Goal: Transaction & Acquisition: Purchase product/service

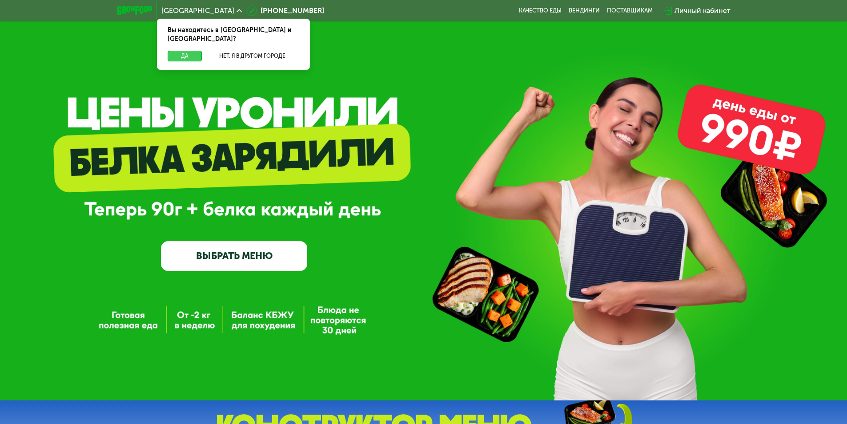
click at [182, 51] on button "Да" at bounding box center [185, 56] width 34 height 11
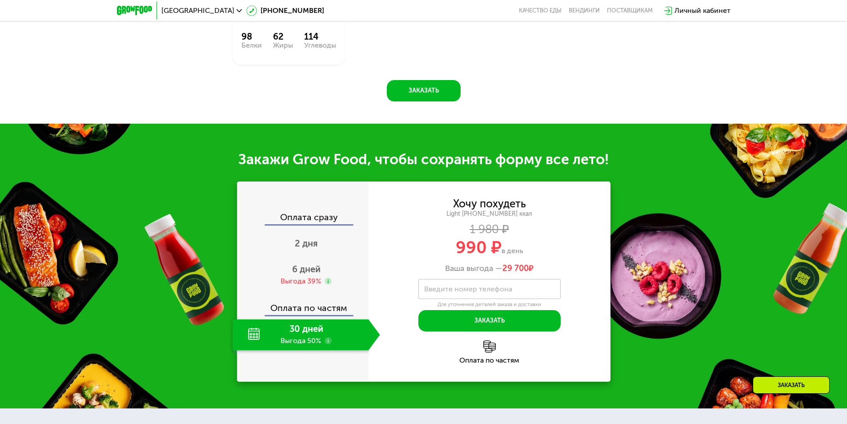
scroll to position [845, 0]
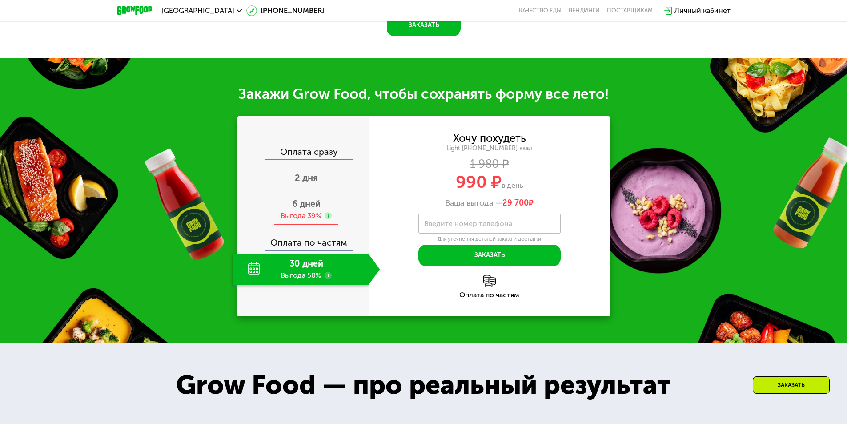
click at [306, 209] on span "6 дней" at bounding box center [306, 203] width 28 height 11
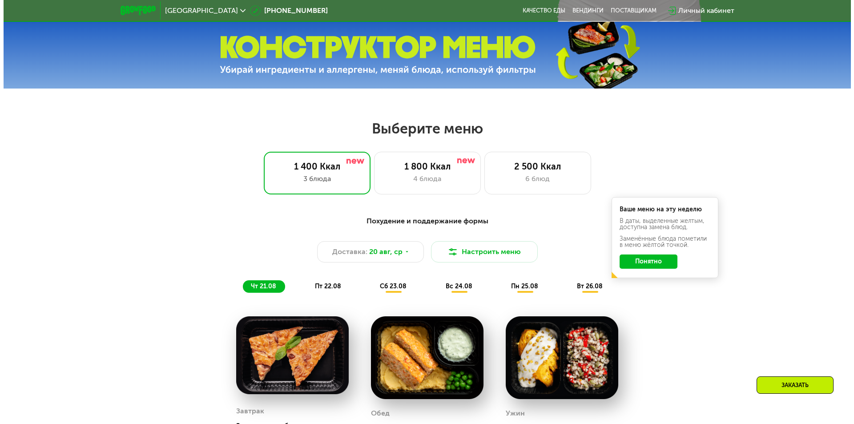
scroll to position [556, 0]
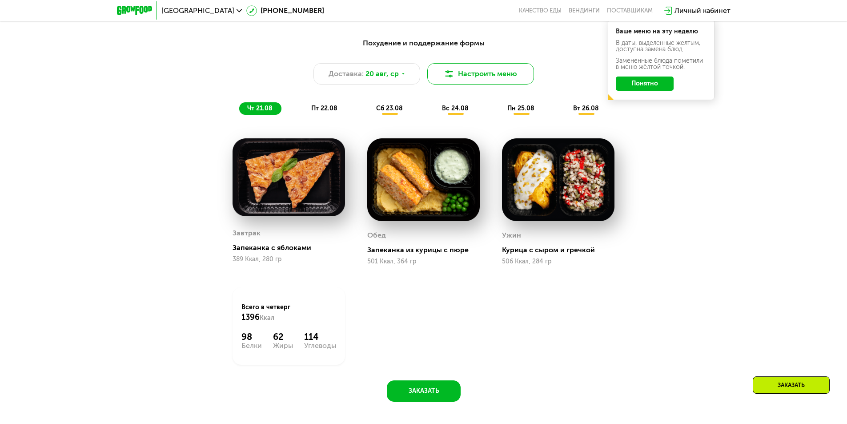
click at [469, 74] on button "Настроить меню" at bounding box center [480, 73] width 107 height 21
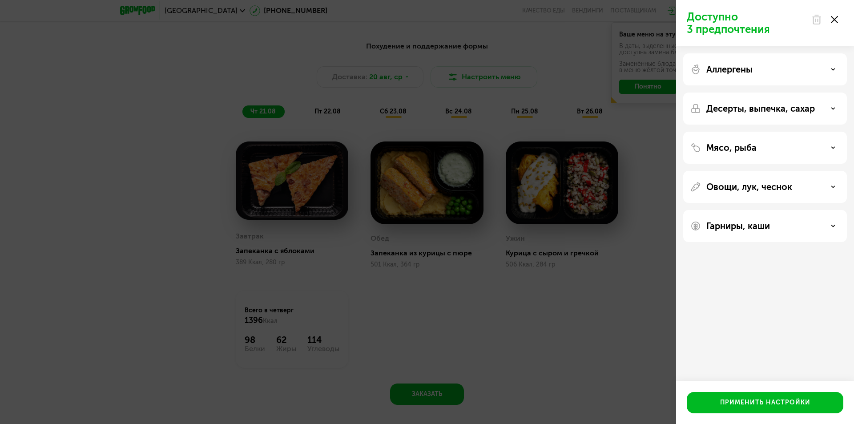
click at [781, 74] on div "Аллергены" at bounding box center [764, 69] width 149 height 11
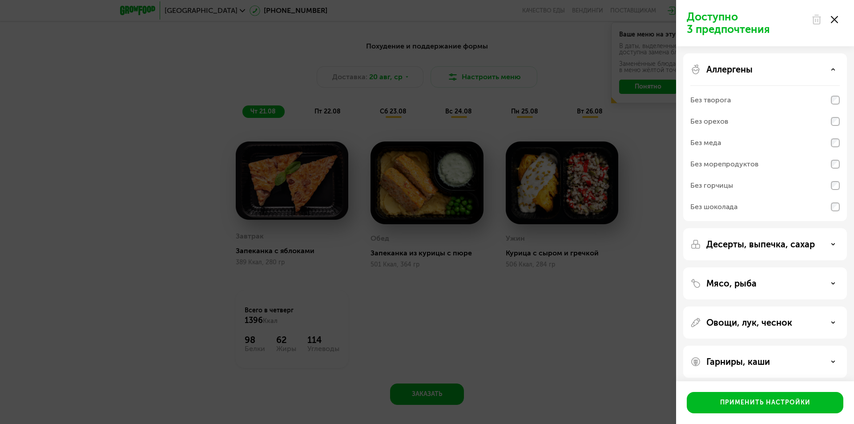
click at [781, 74] on div "Аллергены" at bounding box center [764, 69] width 149 height 11
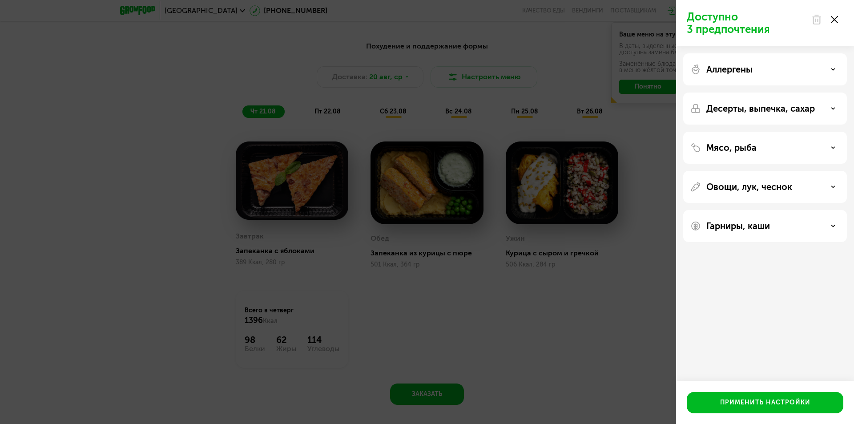
click at [755, 184] on p "Овощи, лук, чеснок" at bounding box center [749, 186] width 86 height 11
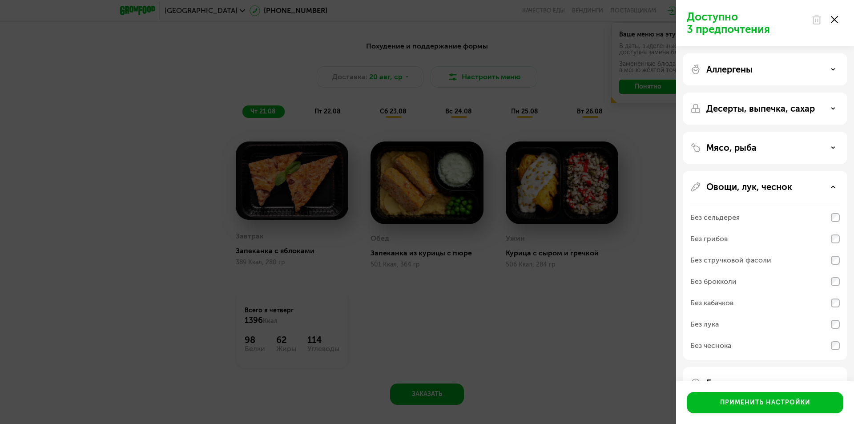
scroll to position [27, 0]
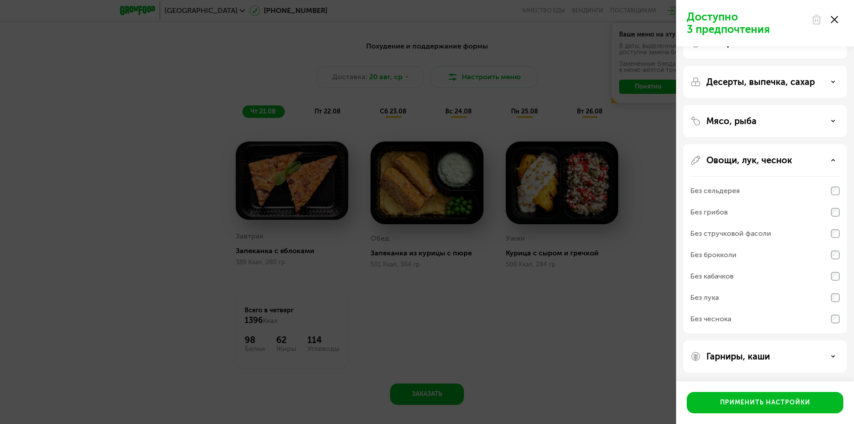
click at [734, 340] on div "Овощи, лук, чеснок Без сельдерея Без грибов Без стручковой фасоли Без брокколи …" at bounding box center [765, 356] width 164 height 32
click at [725, 155] on p "Овощи, лук, чеснок" at bounding box center [749, 160] width 86 height 11
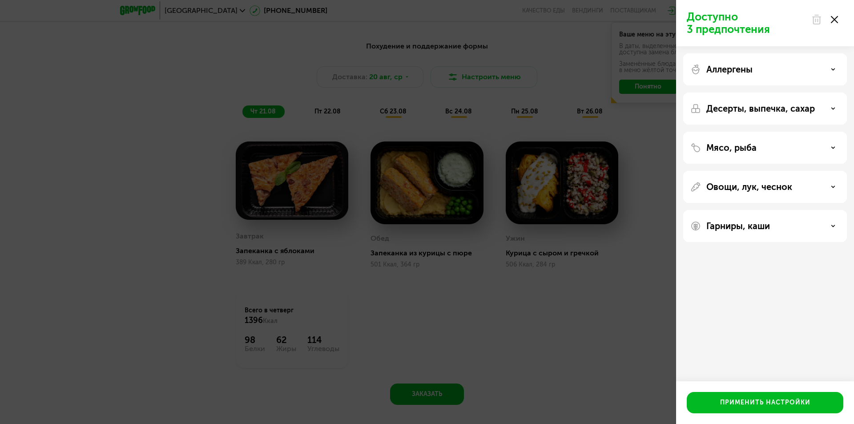
click at [722, 217] on div "Гарниры, каши" at bounding box center [765, 226] width 164 height 32
click at [722, 226] on p "Гарниры, каши" at bounding box center [738, 226] width 64 height 11
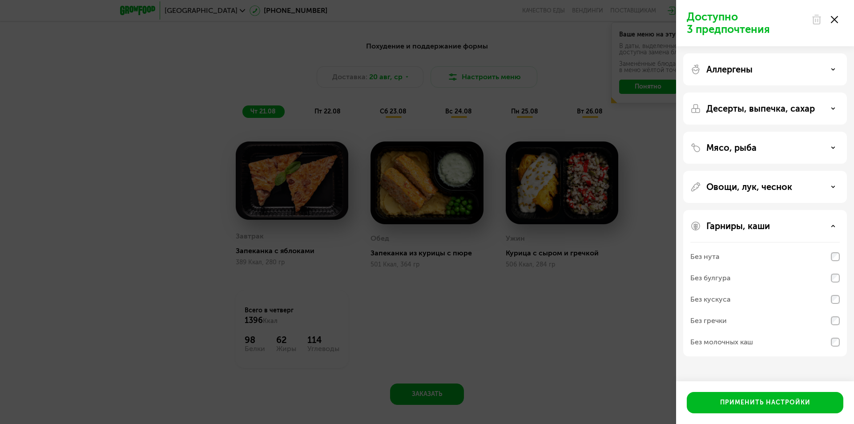
click at [738, 344] on div "Без молочных каш" at bounding box center [721, 342] width 63 height 11
click at [792, 267] on div "Без нута" at bounding box center [764, 277] width 149 height 21
click at [772, 341] on div "Без молочных каш" at bounding box center [764, 341] width 149 height 21
click at [745, 68] on p "Аллергены" at bounding box center [729, 69] width 46 height 11
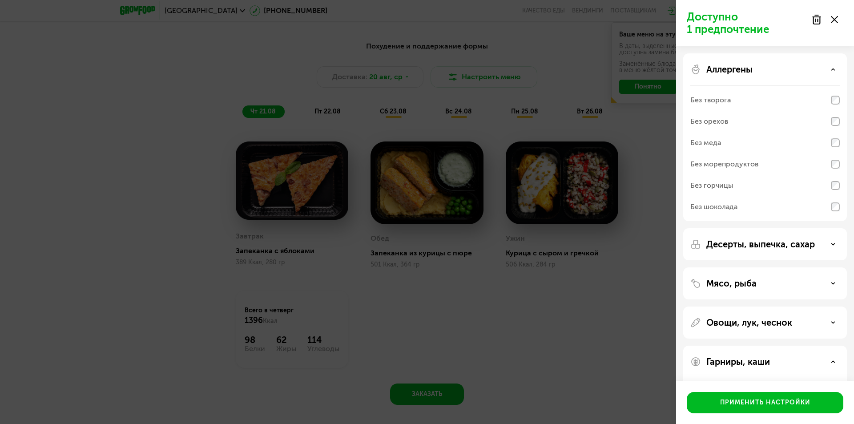
click at [745, 68] on p "Аллергены" at bounding box center [729, 69] width 46 height 11
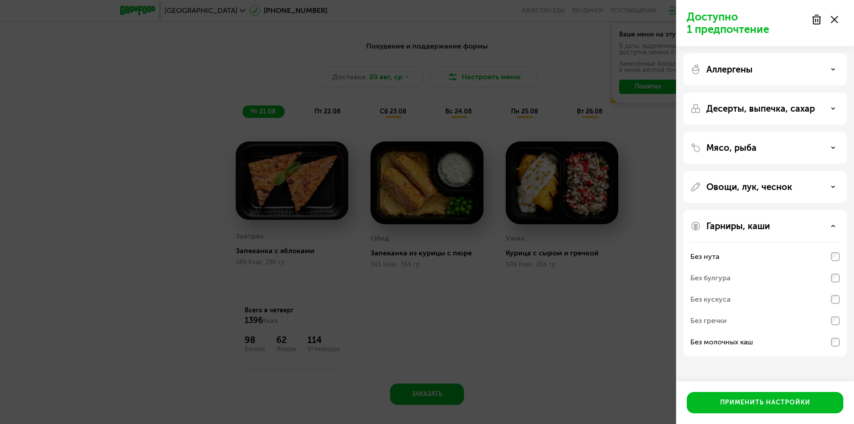
click at [740, 113] on p "Десерты, выпечка, сахар" at bounding box center [760, 108] width 108 height 11
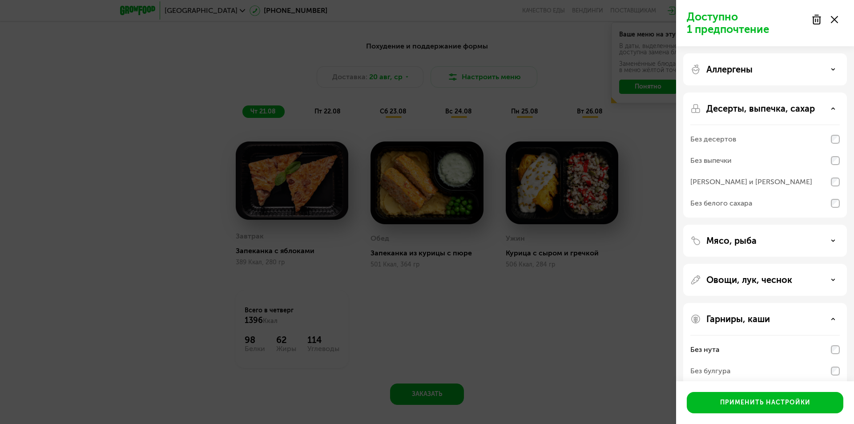
click at [740, 113] on p "Десерты, выпечка, сахар" at bounding box center [760, 108] width 108 height 11
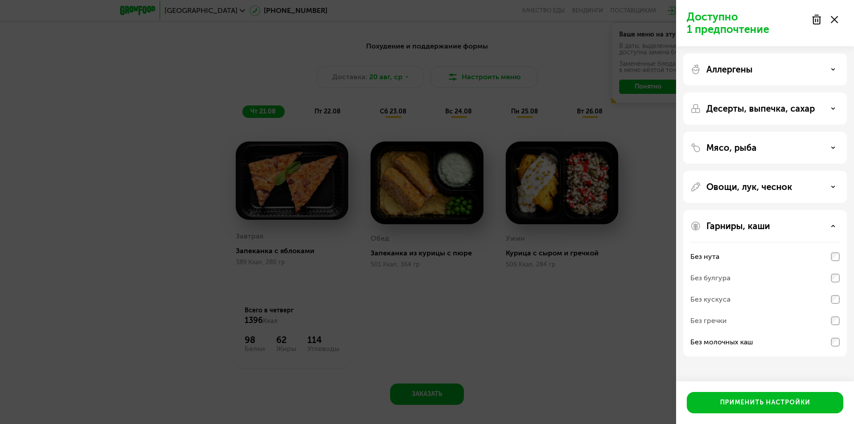
click at [728, 148] on p "Мясо, рыба" at bounding box center [731, 147] width 50 height 11
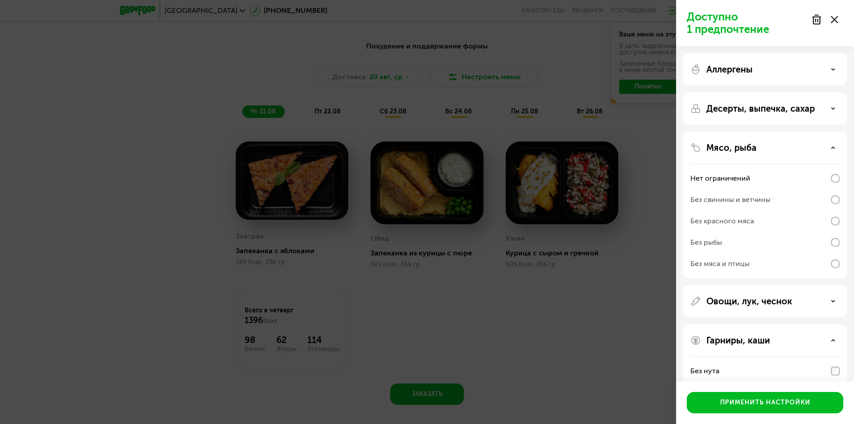
click at [728, 148] on p "Мясо, рыба" at bounding box center [731, 147] width 50 height 11
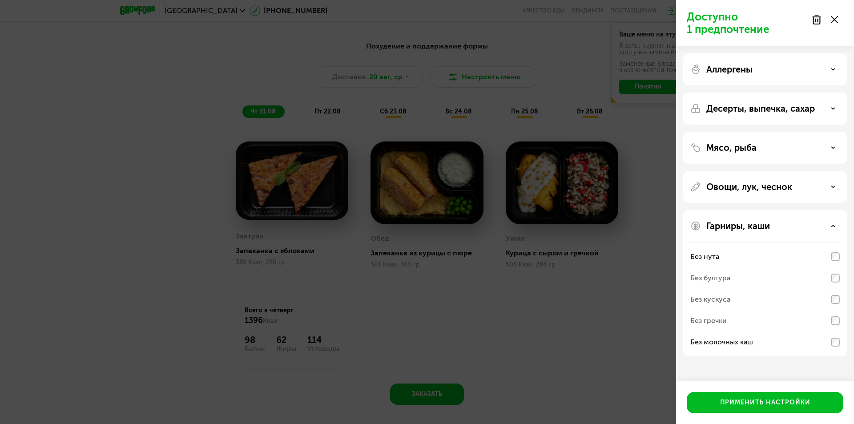
click at [732, 186] on p "Овощи, лук, чеснок" at bounding box center [749, 186] width 86 height 11
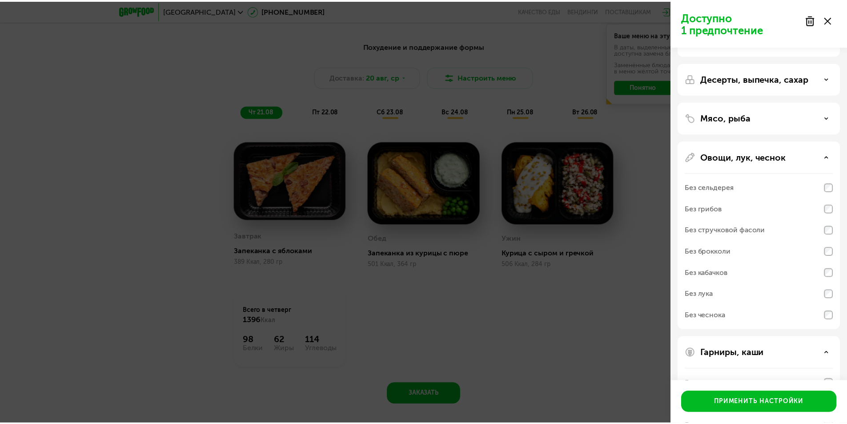
scroll to position [44, 0]
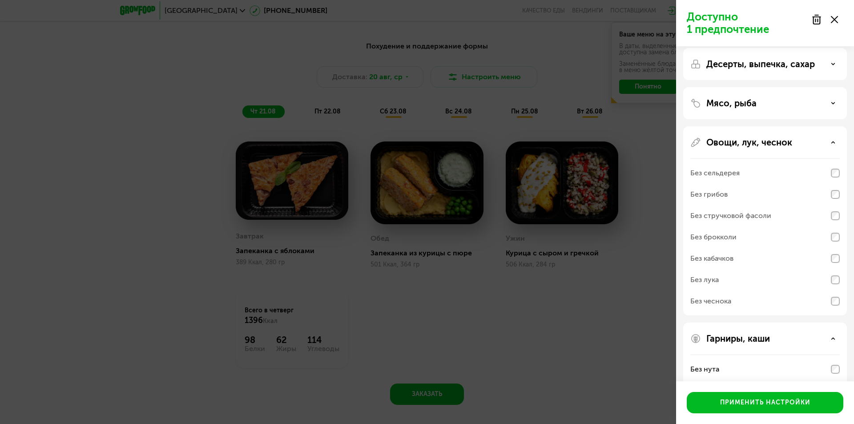
click at [738, 217] on div "Без стручковой фасоли" at bounding box center [730, 215] width 81 height 11
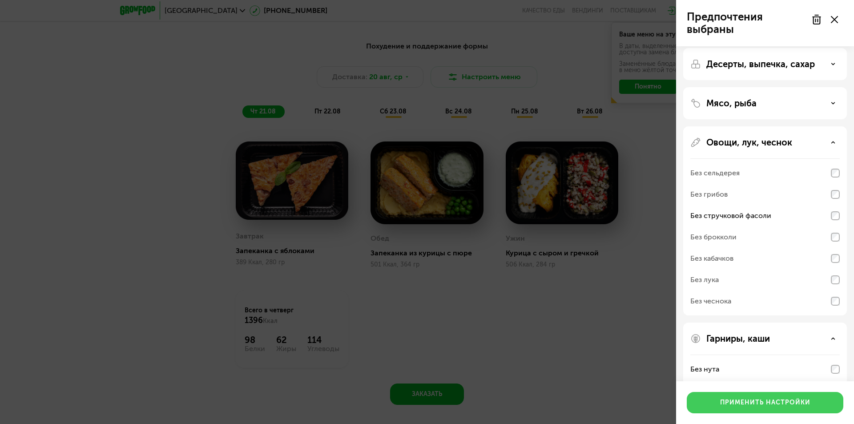
click at [753, 401] on div "Применить настройки" at bounding box center [765, 402] width 90 height 9
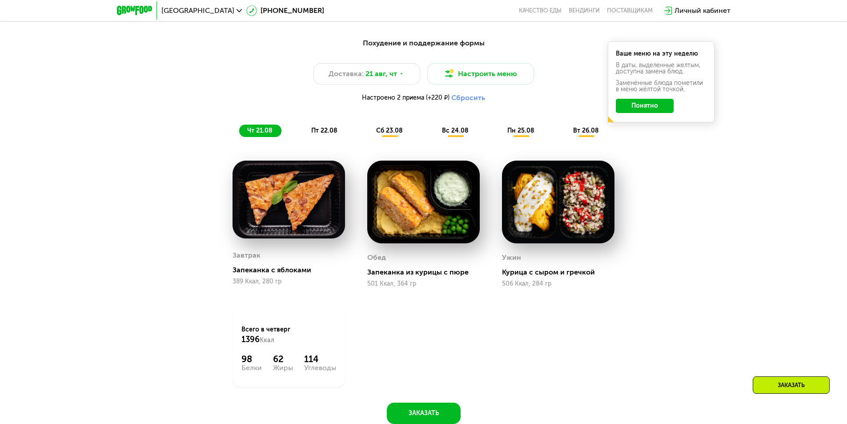
click at [641, 109] on button "Понятно" at bounding box center [645, 106] width 58 height 14
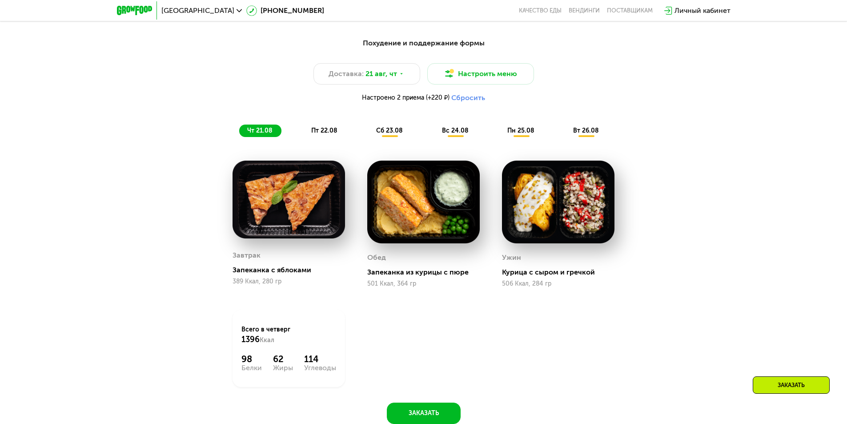
click at [323, 130] on span "пт 22.08" at bounding box center [324, 131] width 26 height 8
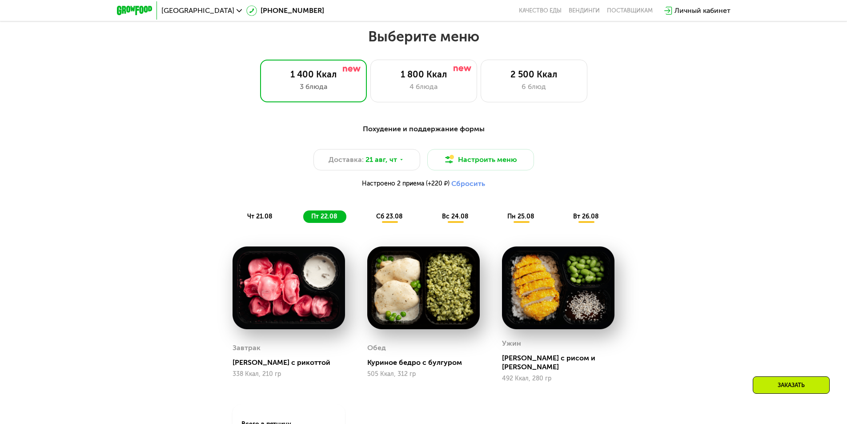
scroll to position [423, 0]
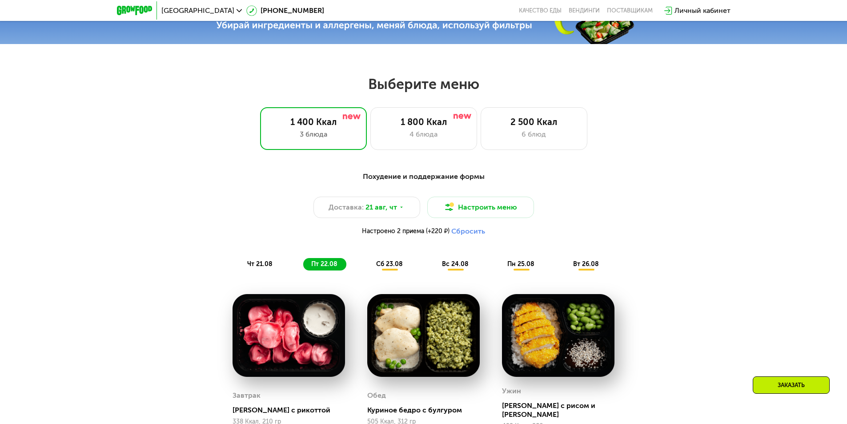
click at [481, 143] on div "1 800 Ккал 4 блюда" at bounding box center [534, 128] width 107 height 43
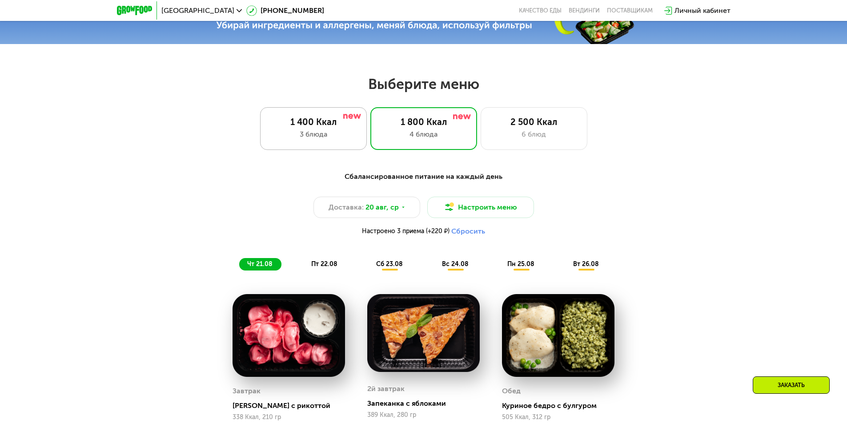
click at [345, 120] on div at bounding box center [352, 116] width 18 height 7
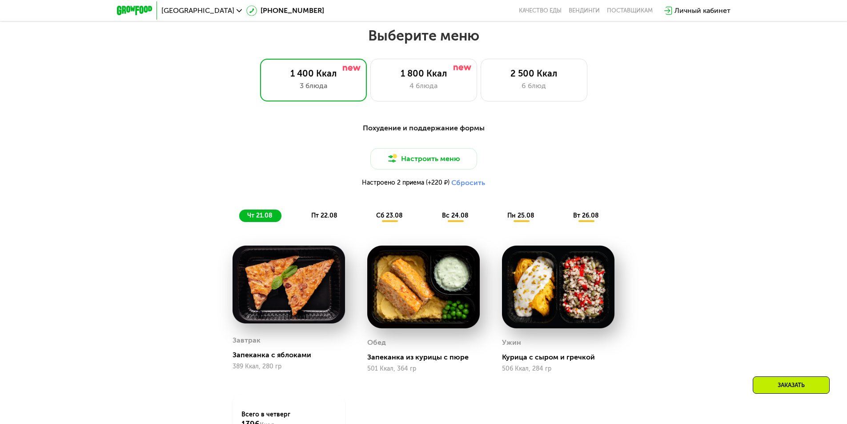
scroll to position [556, 0]
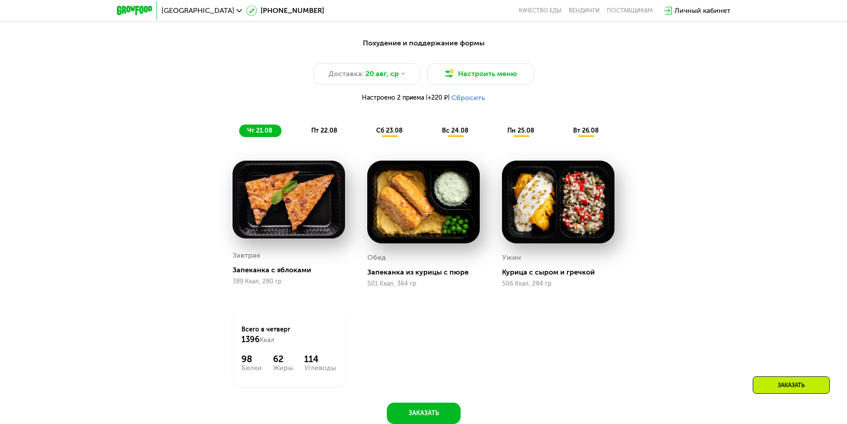
click at [323, 134] on span "пт 22.08" at bounding box center [324, 131] width 26 height 8
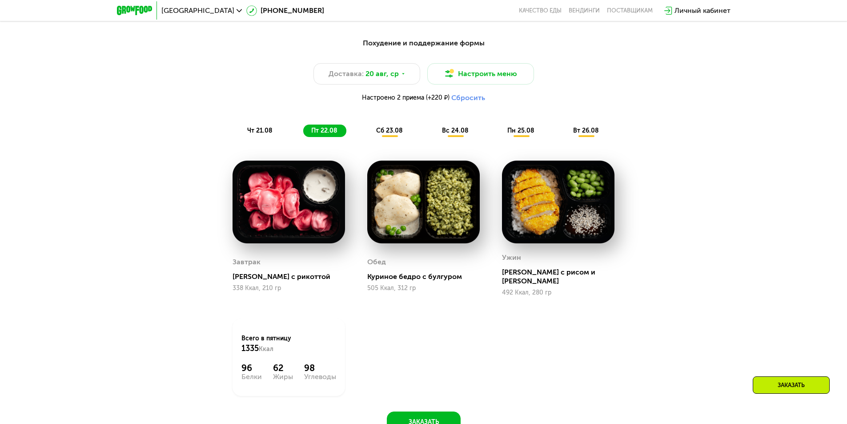
click at [385, 134] on span "сб 23.08" at bounding box center [389, 131] width 27 height 8
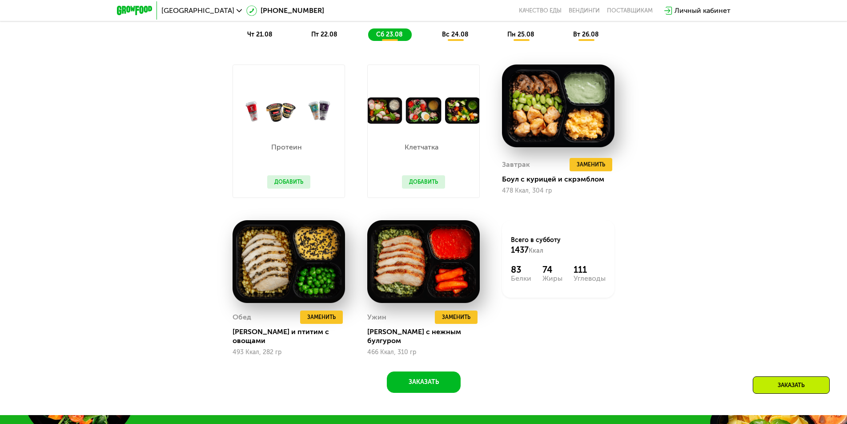
scroll to position [601, 0]
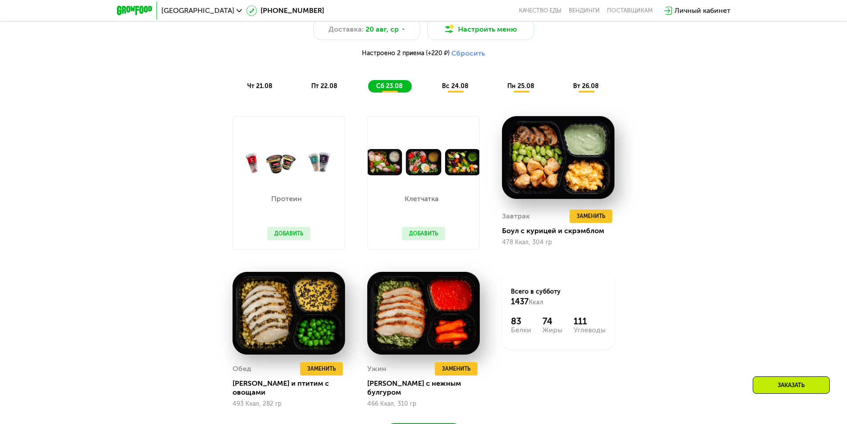
click at [292, 236] on button "Добавить" at bounding box center [288, 233] width 43 height 13
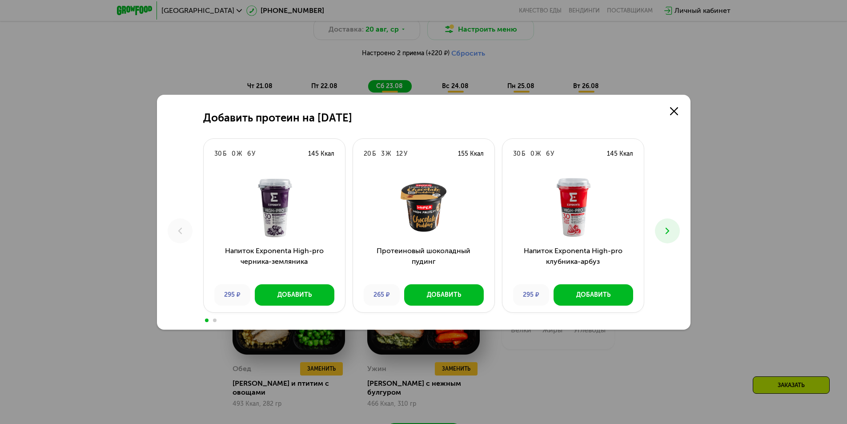
click at [677, 229] on button at bounding box center [667, 230] width 25 height 25
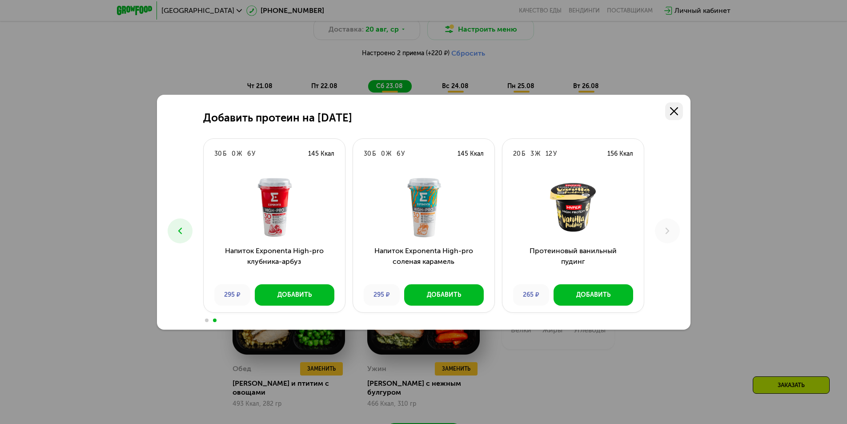
click at [676, 106] on link at bounding box center [674, 111] width 18 height 18
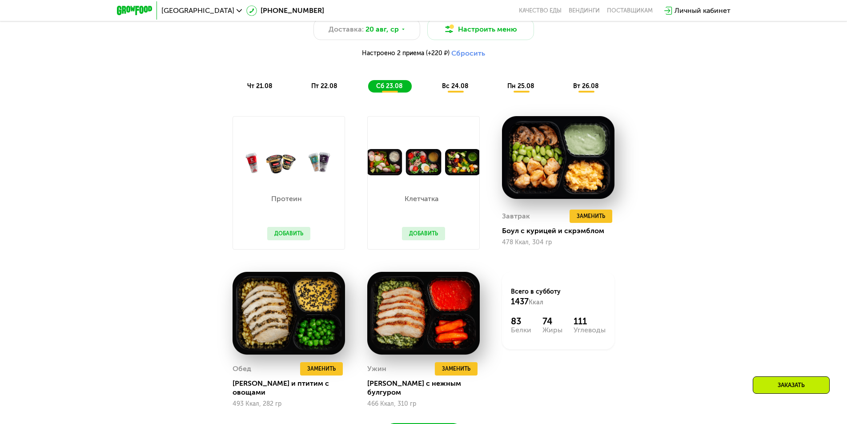
click at [427, 233] on button "Добавить" at bounding box center [423, 233] width 43 height 13
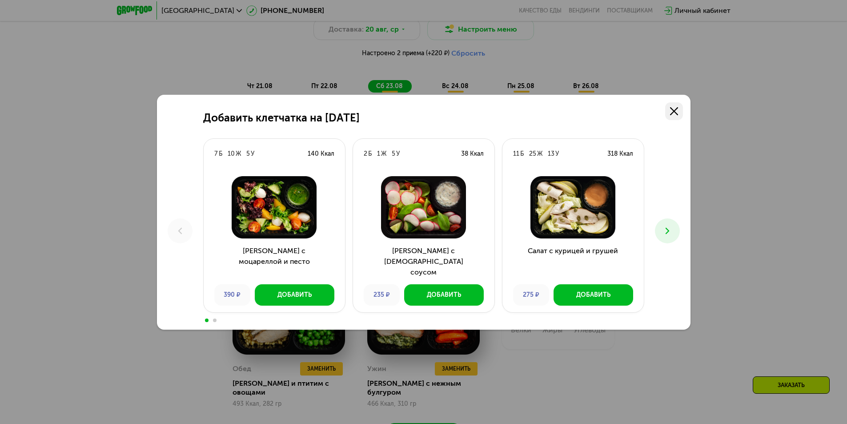
click at [676, 113] on use at bounding box center [674, 111] width 8 height 8
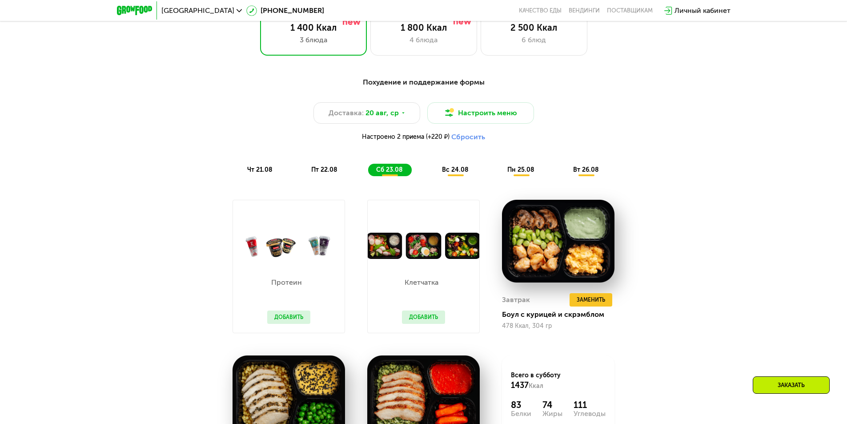
scroll to position [512, 0]
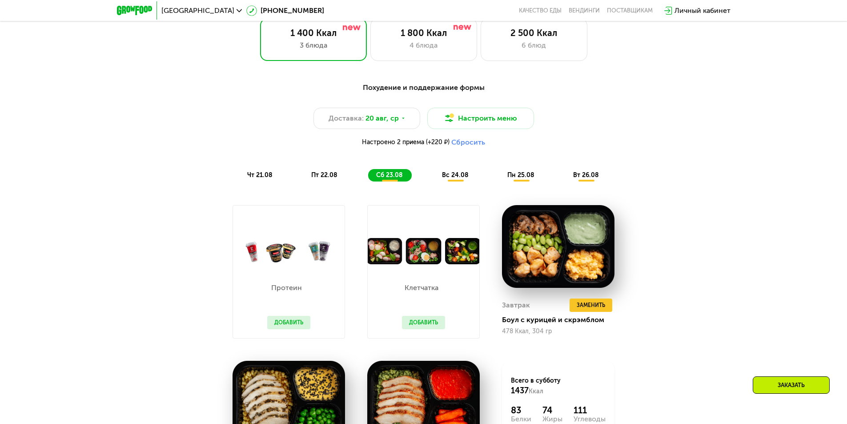
click at [453, 185] on div "Похудение и поддержание формы Доставка: [DATE] Настроить меню Настроено 2 прием…" at bounding box center [423, 132] width 537 height 110
click at [453, 179] on span "вс 24.08" at bounding box center [455, 175] width 27 height 8
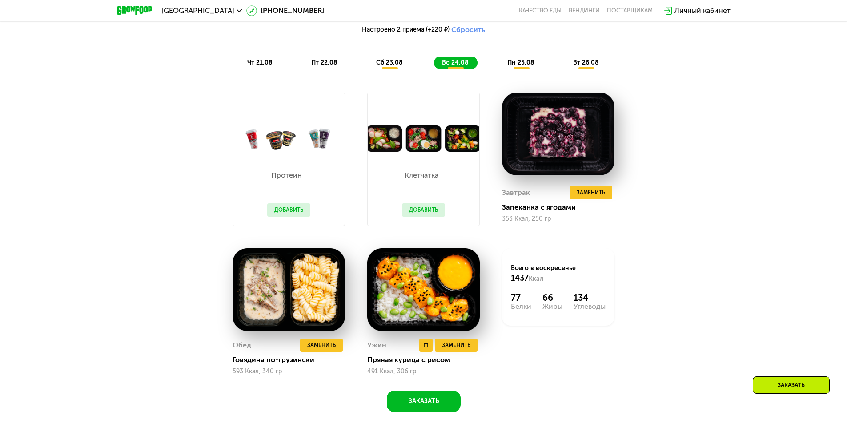
scroll to position [645, 0]
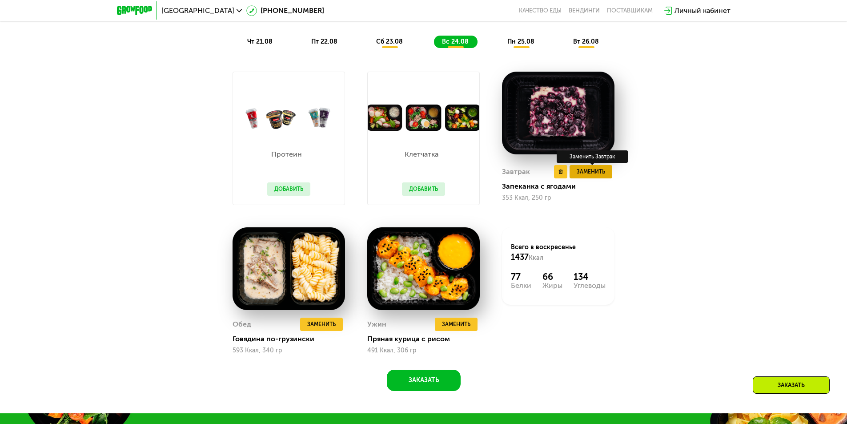
click at [592, 173] on span "Заменить" at bounding box center [591, 171] width 28 height 9
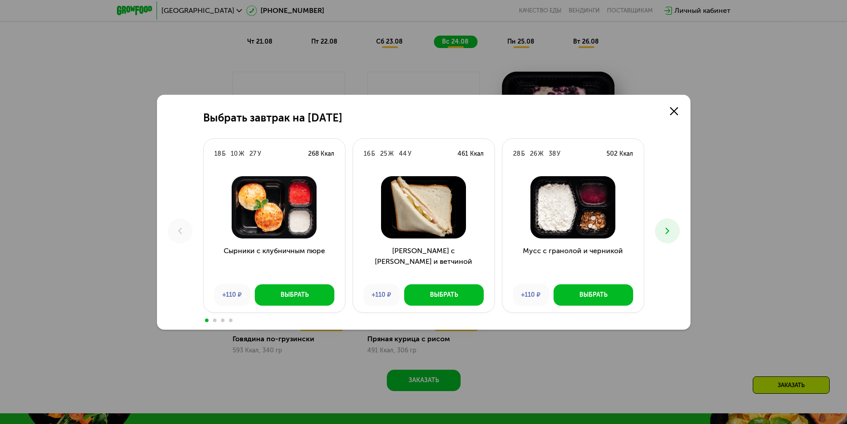
click at [668, 236] on icon at bounding box center [667, 230] width 11 height 11
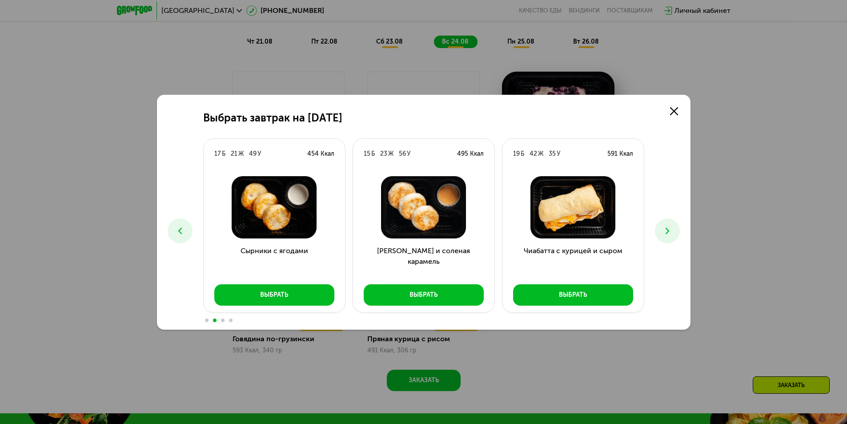
click at [668, 236] on icon at bounding box center [667, 230] width 11 height 11
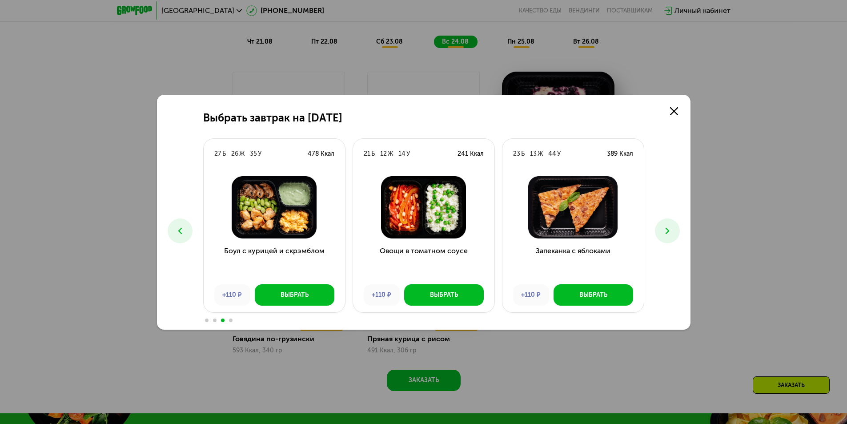
click at [186, 235] on button at bounding box center [180, 230] width 25 height 25
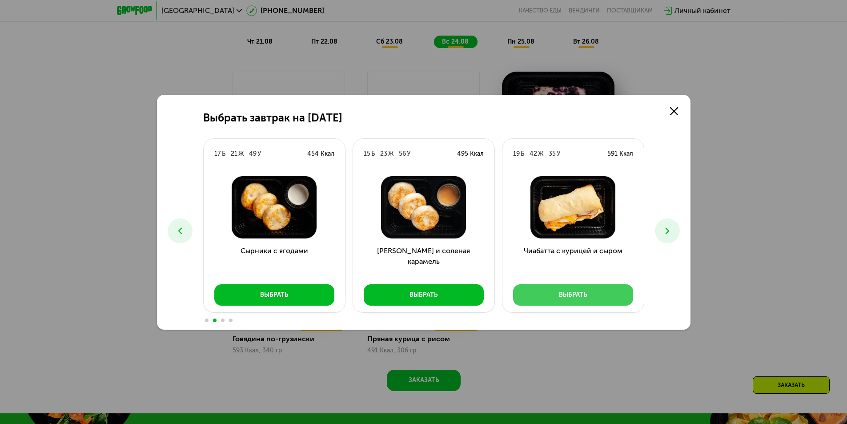
click at [546, 294] on button "Выбрать" at bounding box center [573, 294] width 120 height 21
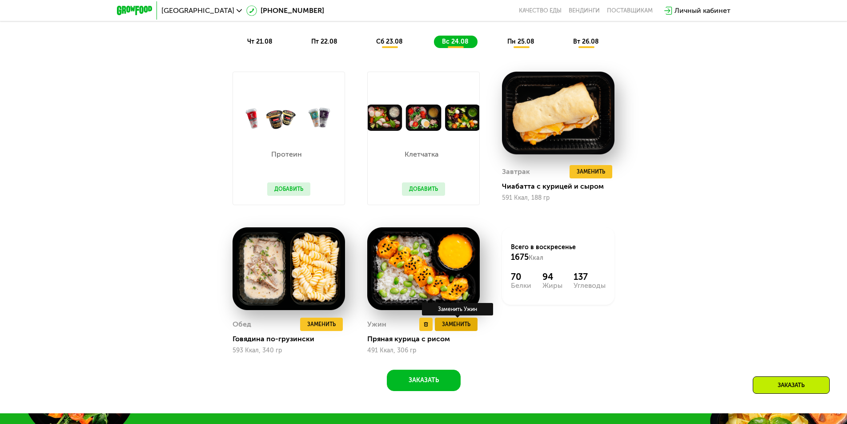
click at [444, 326] on span "Заменить" at bounding box center [456, 324] width 28 height 9
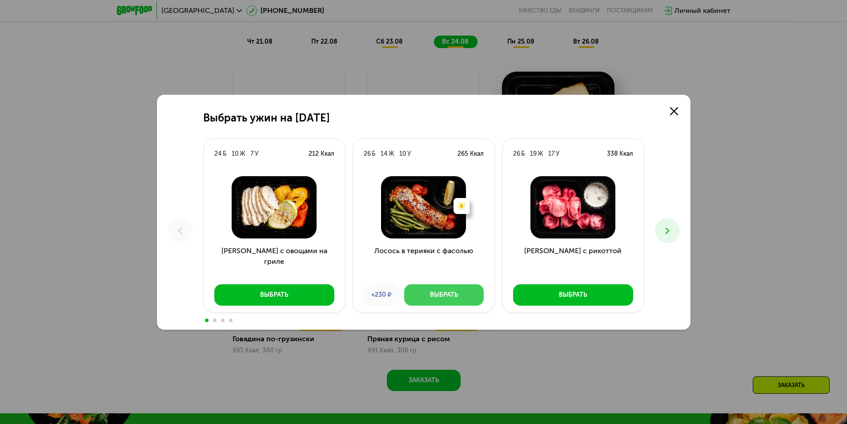
click at [437, 300] on button "Выбрать" at bounding box center [444, 294] width 80 height 21
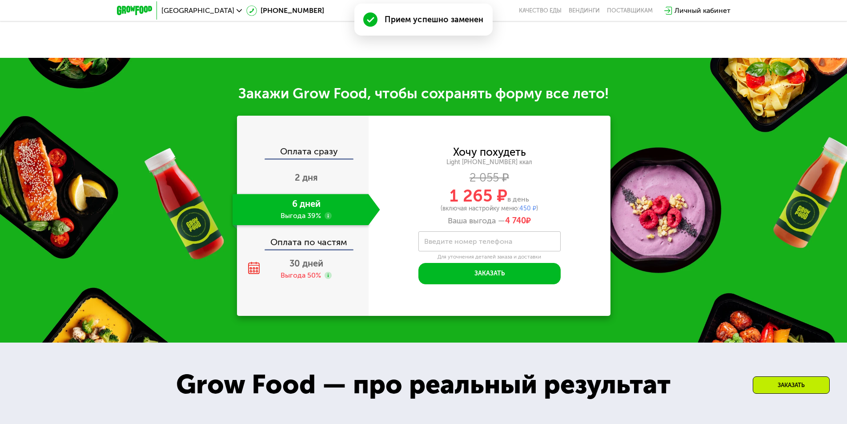
scroll to position [1001, 0]
